Goal: Communication & Community: Answer question/provide support

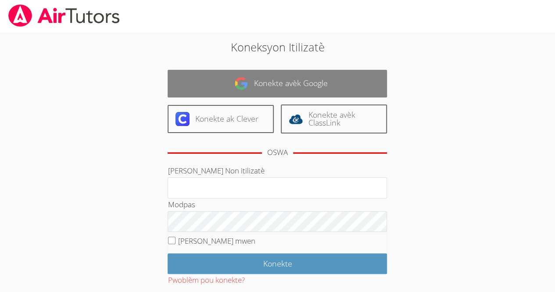
click at [298, 76] on link "Konekte avèk Google" at bounding box center [276, 84] width 219 height 28
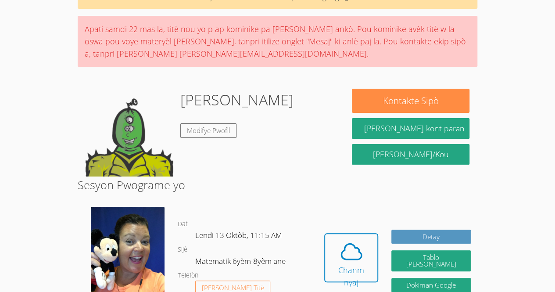
scroll to position [64, 0]
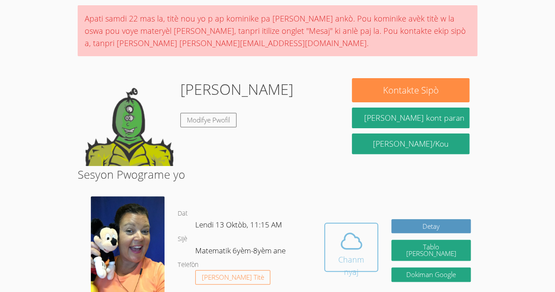
click at [346, 255] on font "Chanm nyaj" at bounding box center [351, 265] width 26 height 23
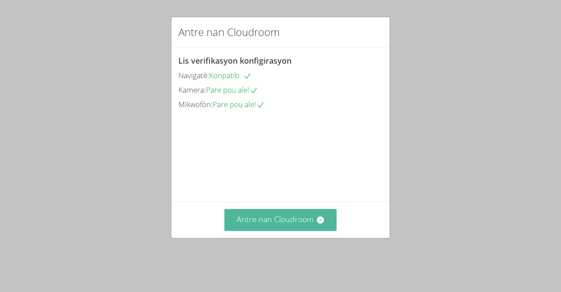
click at [303, 224] on font "Antre nan Cloudroom" at bounding box center [275, 219] width 77 height 11
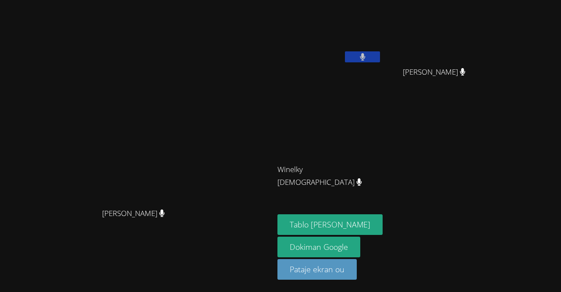
click at [340, 4] on video at bounding box center [330, 33] width 104 height 59
click at [382, 114] on video at bounding box center [330, 130] width 104 height 59
click at [71, 203] on video at bounding box center [137, 128] width 132 height 150
click at [58, 221] on div "[PERSON_NAME]" at bounding box center [137, 220] width 267 height 35
click at [68, 226] on div "[PERSON_NAME]" at bounding box center [137, 220] width 267 height 35
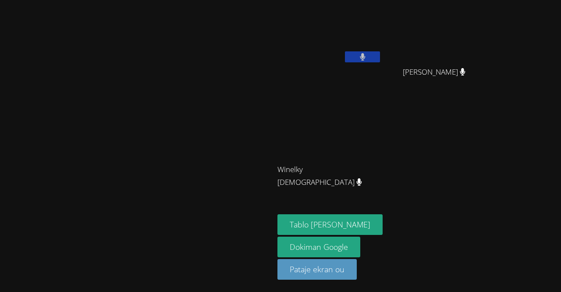
click at [150, 53] on video at bounding box center [137, 128] width 132 height 150
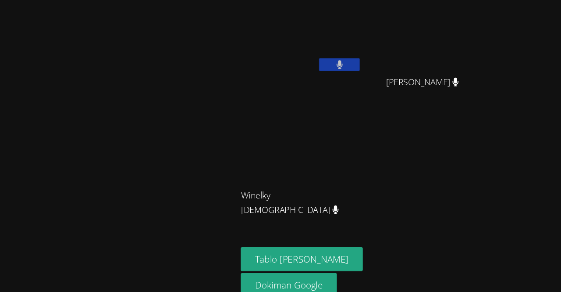
click at [144, 180] on video at bounding box center [137, 128] width 132 height 150
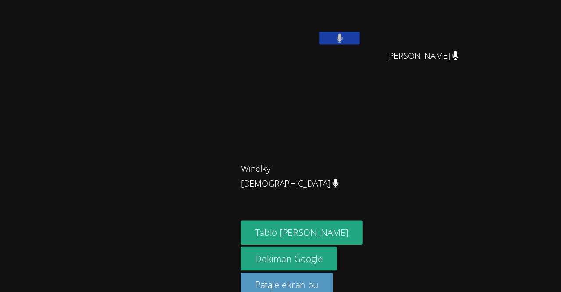
click at [193, 239] on div at bounding box center [137, 220] width 267 height 35
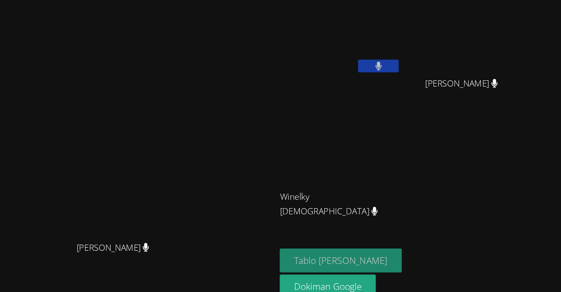
click at [378, 230] on button "Tablo [PERSON_NAME]" at bounding box center [330, 224] width 105 height 21
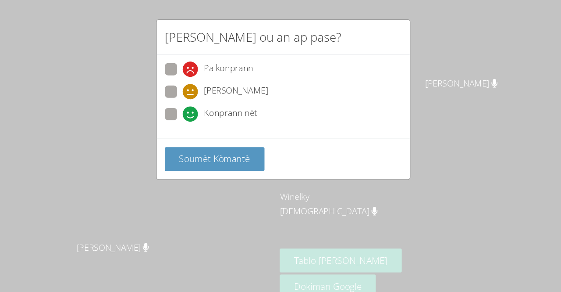
click at [191, 54] on label "Pa konprann" at bounding box center [216, 60] width 76 height 12
click at [194, 54] on input "Pa konprann" at bounding box center [197, 57] width 7 height 7
radio input "true"
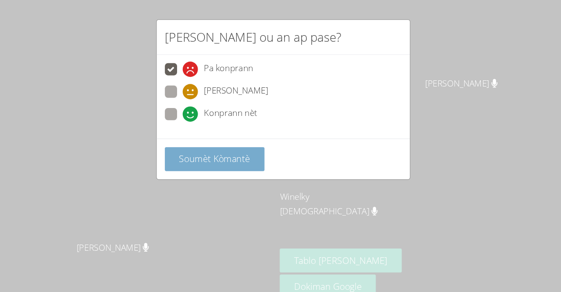
click at [200, 132] on font "Soumèt Kòmantè" at bounding box center [221, 136] width 61 height 11
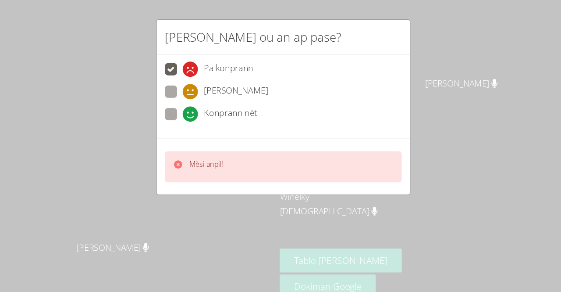
click at [189, 119] on div "Mèsi anpil!" at bounding box center [280, 143] width 218 height 48
click at [196, 92] on icon at bounding box center [200, 98] width 13 height 13
click at [196, 93] on input "Konprann nèt" at bounding box center [197, 96] width 7 height 7
radio input "true"
click at [203, 78] on icon at bounding box center [200, 78] width 13 height 13
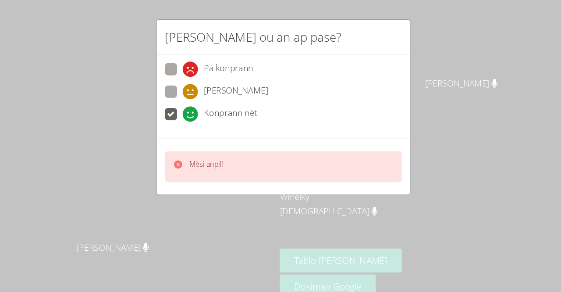
click at [201, 78] on input "Yon jan konprann" at bounding box center [197, 77] width 7 height 7
radio input "true"
click at [203, 153] on div "Mèsi anpil!" at bounding box center [280, 143] width 204 height 27
